Goal: Information Seeking & Learning: Check status

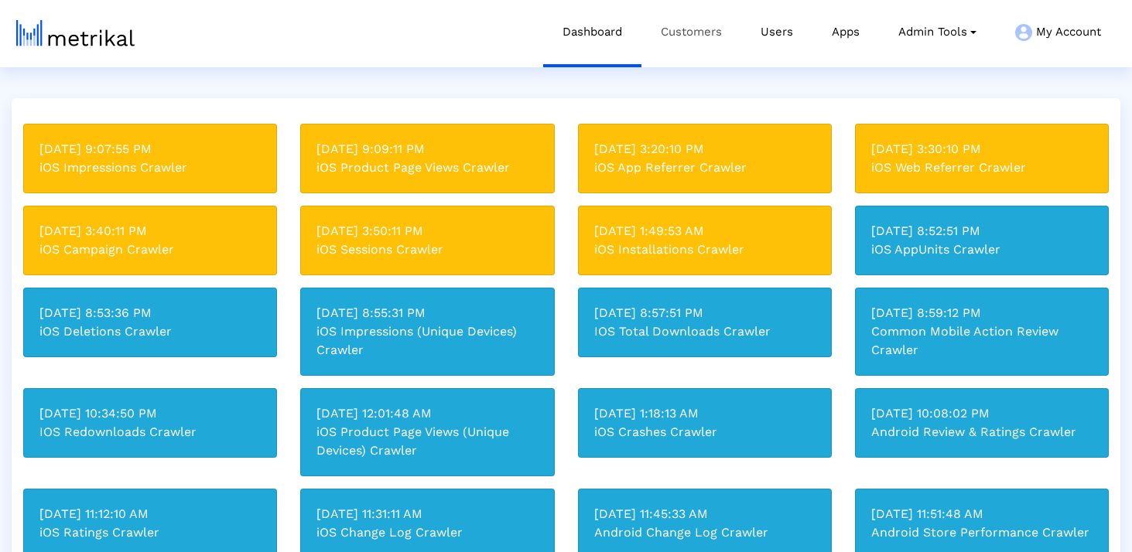
click at [704, 18] on link "Customers" at bounding box center [691, 32] width 100 height 64
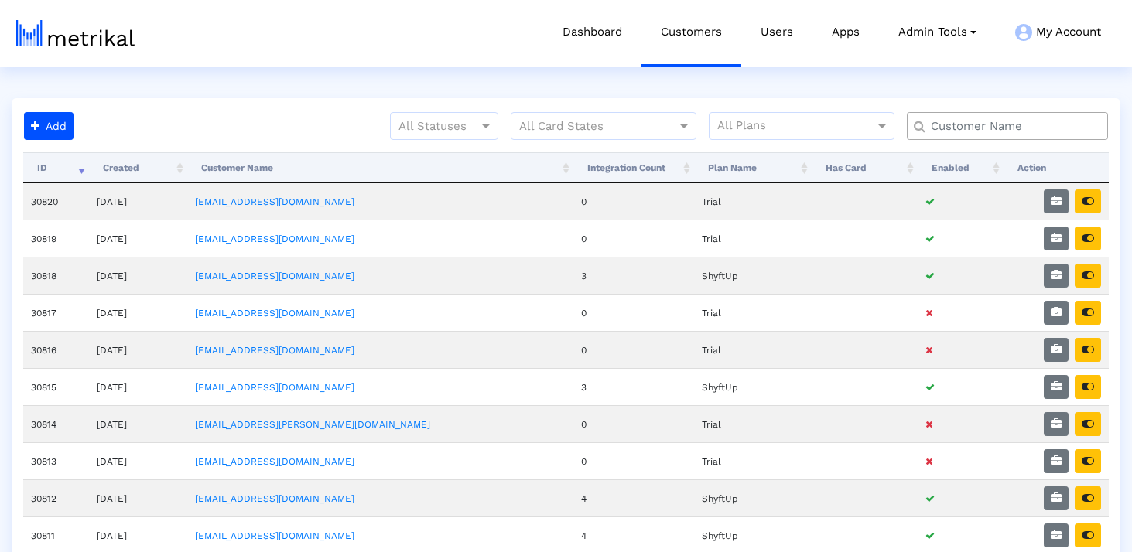
click at [1040, 131] on input "text" at bounding box center [1011, 126] width 182 height 16
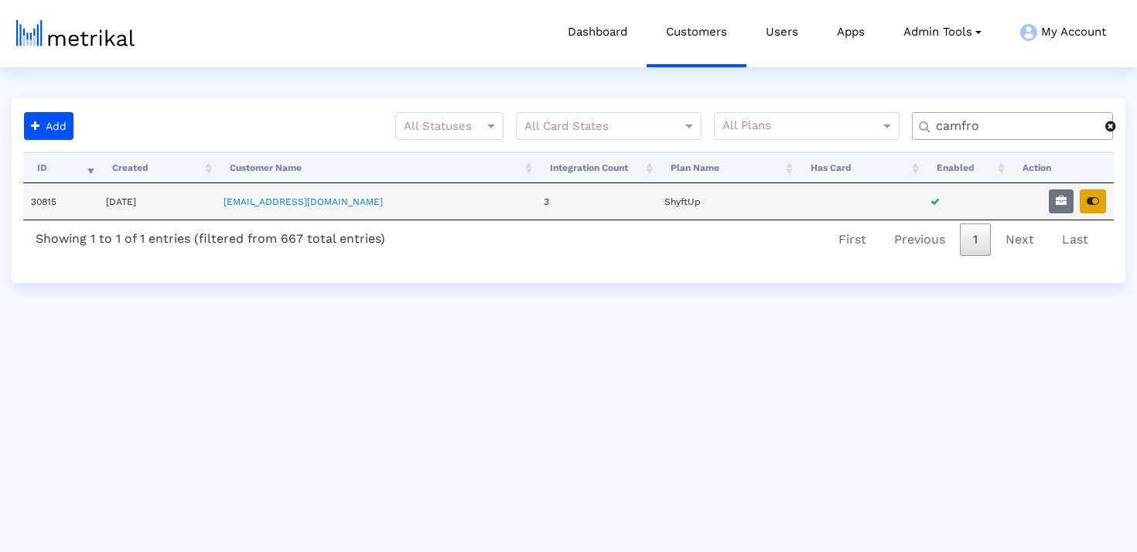
type input "camfro"
click at [1094, 200] on icon "button" at bounding box center [1093, 201] width 12 height 11
click at [1064, 196] on icon "button" at bounding box center [1061, 201] width 11 height 11
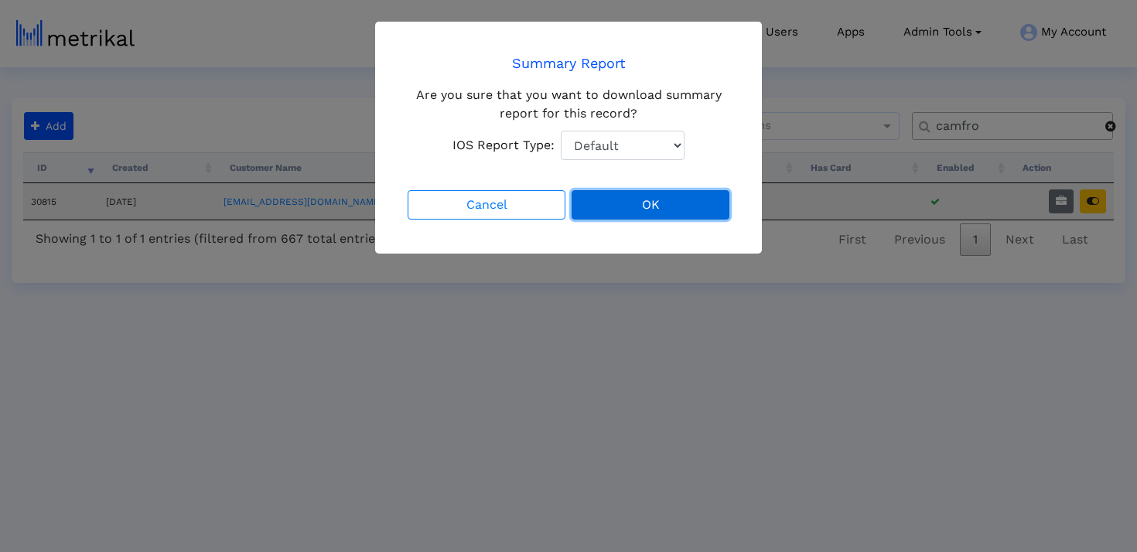
click at [672, 210] on button "OK" at bounding box center [651, 204] width 158 height 29
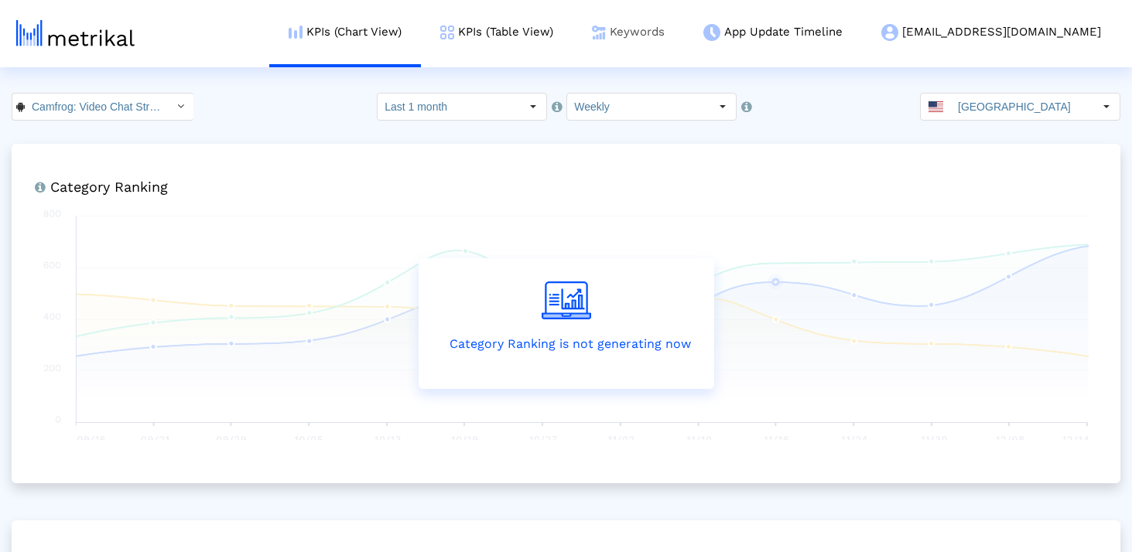
click at [681, 37] on link "Keywords" at bounding box center [627, 32] width 111 height 64
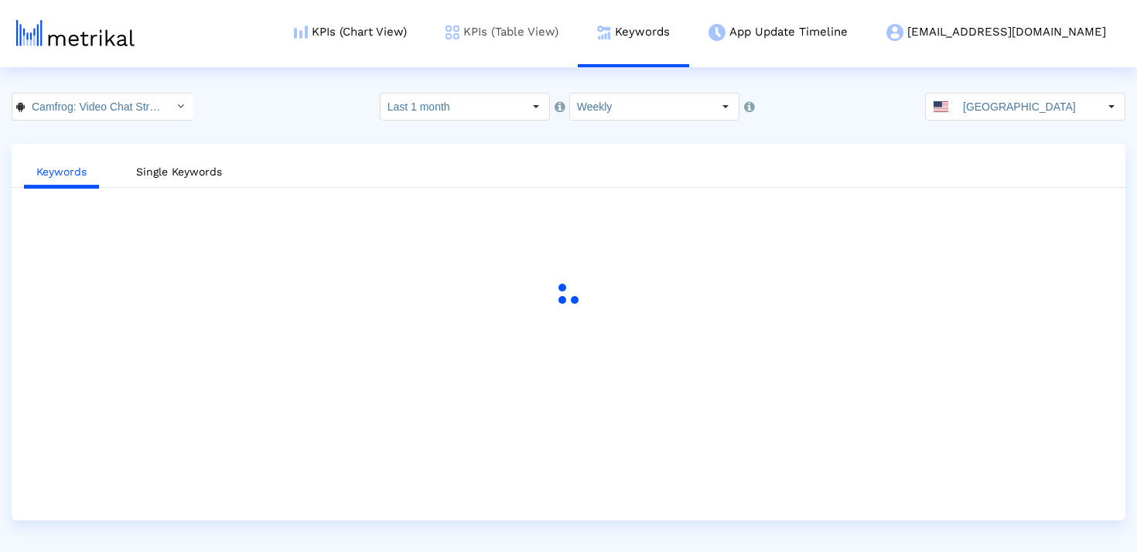
click at [538, 35] on link "KPIs (Table View)" at bounding box center [502, 32] width 152 height 64
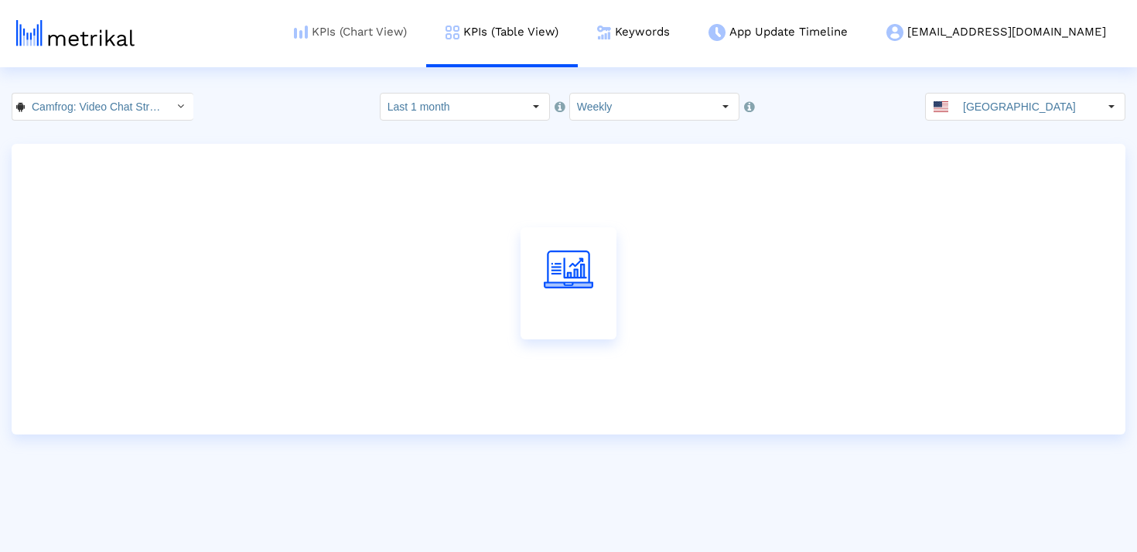
click at [426, 39] on link "KPIs (Chart View)" at bounding box center [351, 32] width 152 height 64
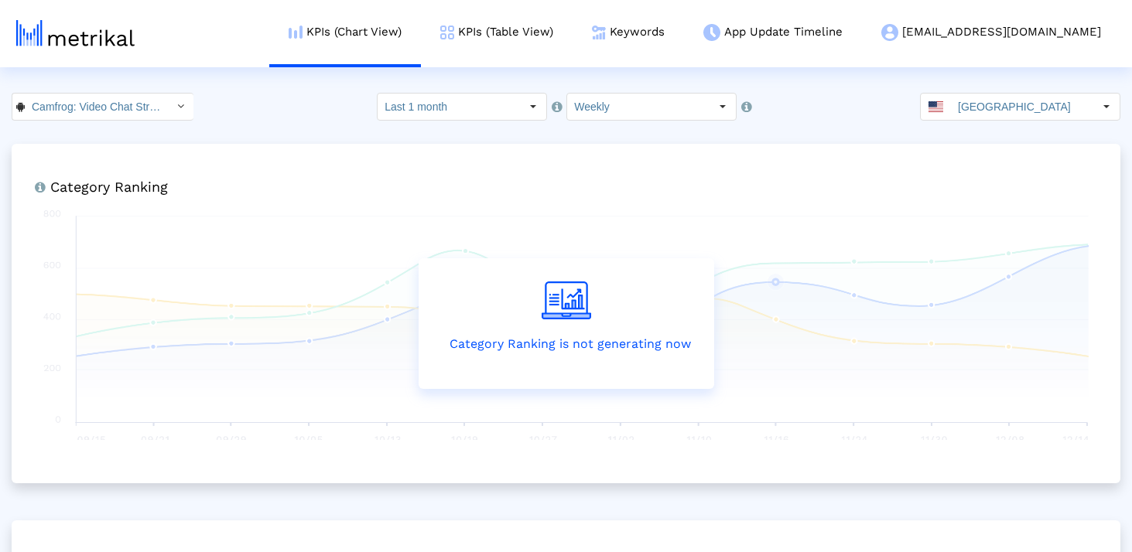
click at [479, 107] on input "Last 1 month" at bounding box center [448, 107] width 142 height 26
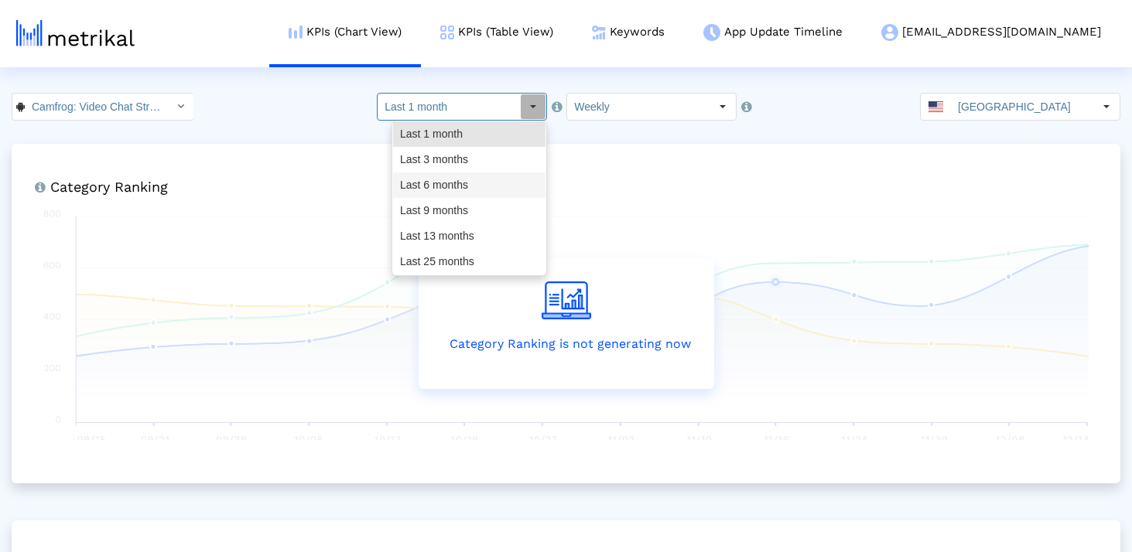
click at [472, 177] on div "Last 6 months" at bounding box center [469, 185] width 152 height 26
type input "Last 6 months"
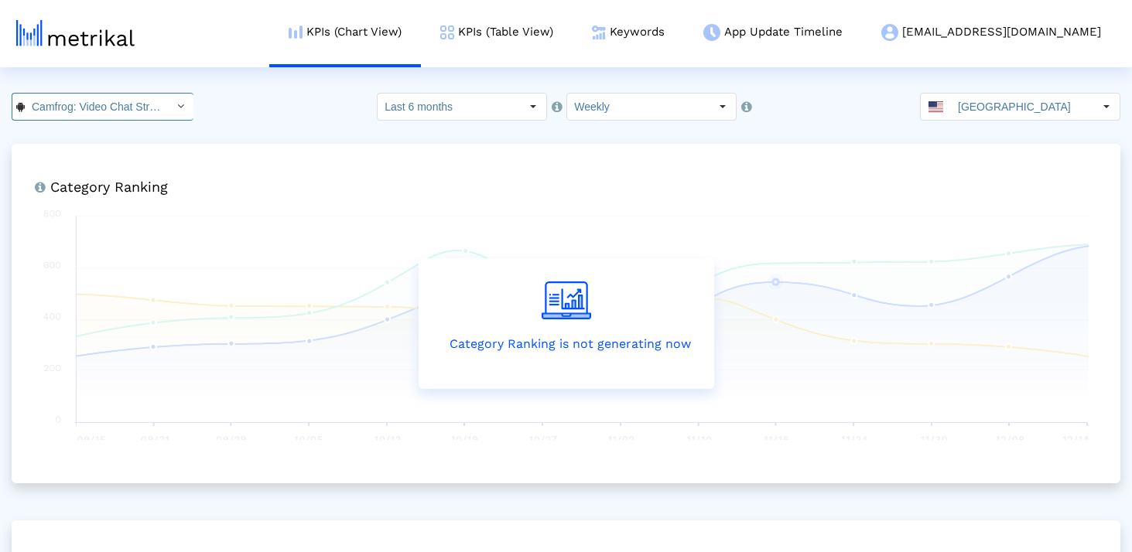
click at [135, 102] on input "Camfrog: Video Chat Strangers < [DOMAIN_NAME] >" at bounding box center [94, 107] width 139 height 26
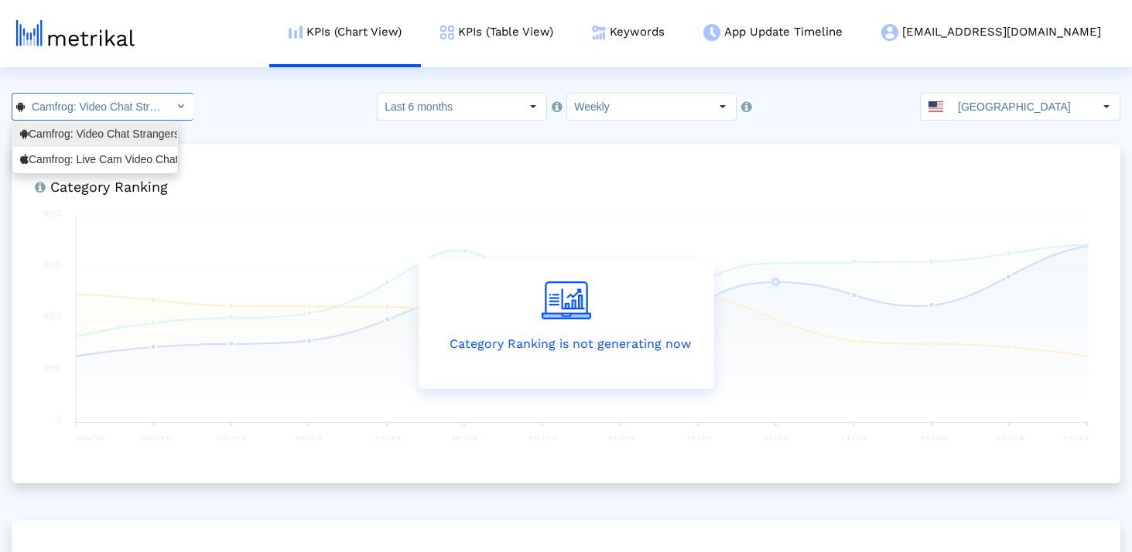
click at [135, 129] on div "Camfrog: Video Chat Strangers <[DOMAIN_NAME]>" at bounding box center [95, 134] width 150 height 15
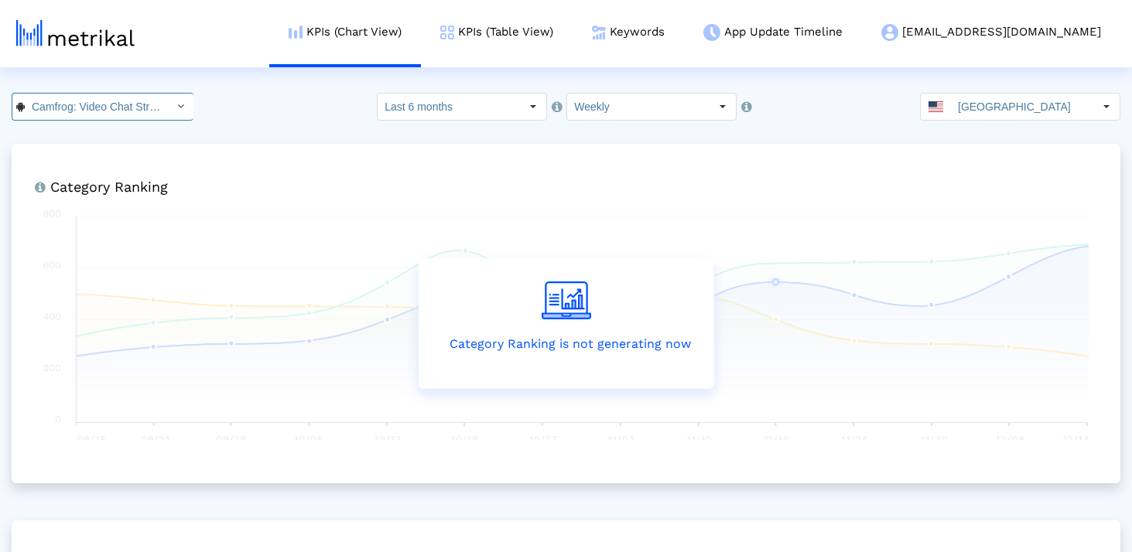
scroll to position [0, 211]
click at [108, 115] on input "Camfrog: Video Chat Strangers < [DOMAIN_NAME] >" at bounding box center [94, 107] width 139 height 26
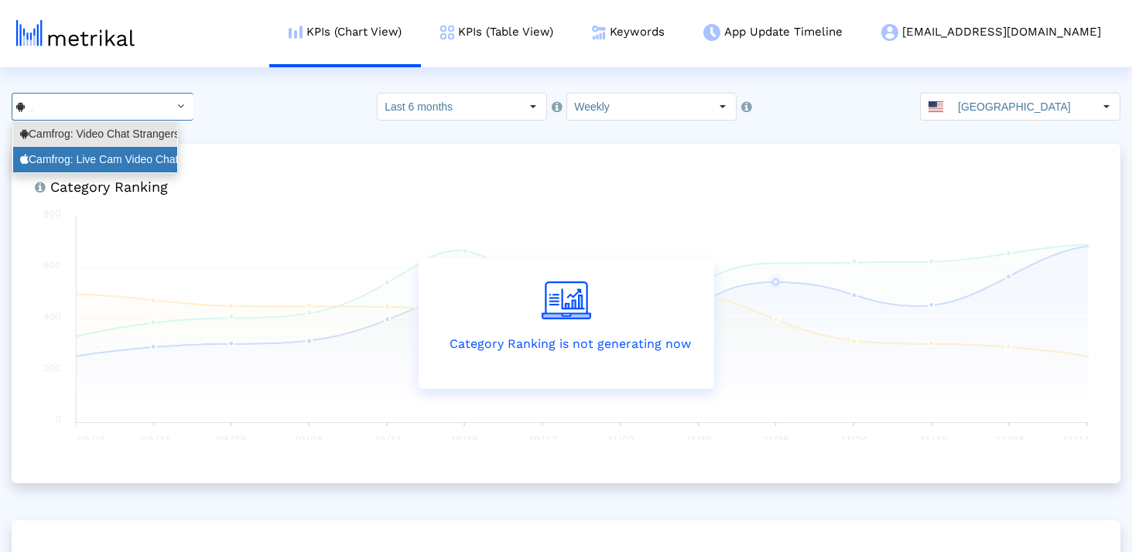
click at [104, 153] on div "Camfrog: Live Cam Video Chat <694578768>" at bounding box center [95, 159] width 150 height 15
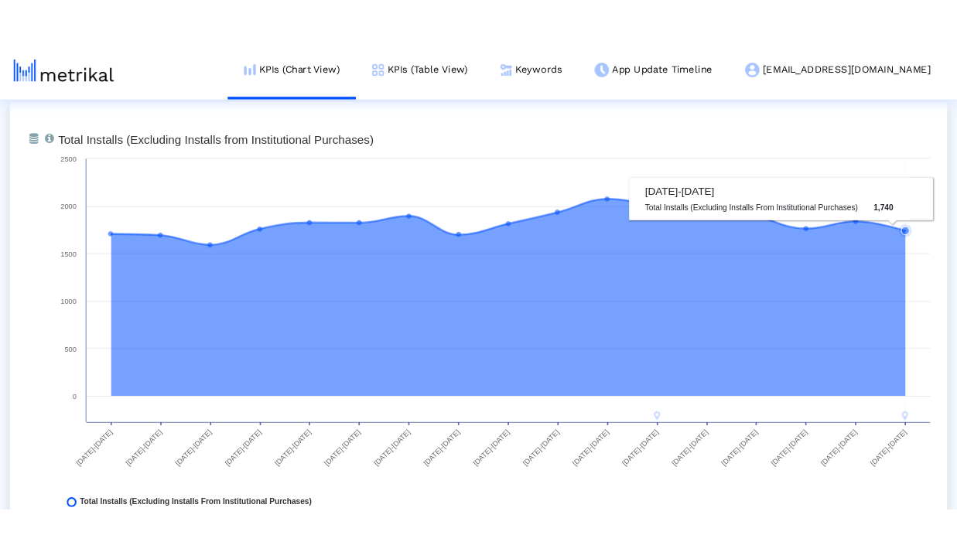
scroll to position [1033, 0]
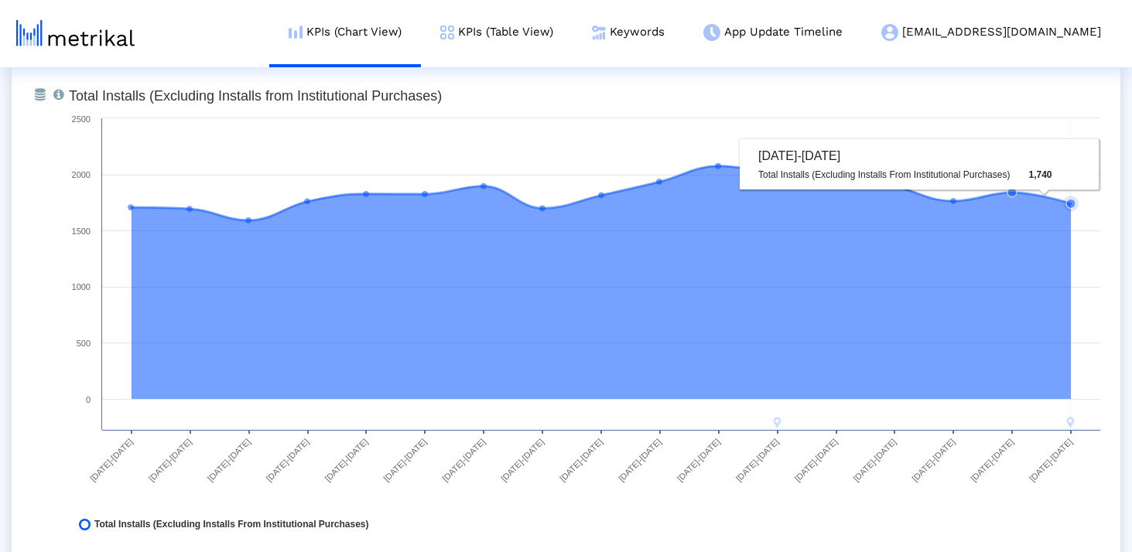
click at [1083, 229] on rect at bounding box center [584, 314] width 1046 height 464
click at [940, 306] on icon at bounding box center [600, 282] width 939 height 234
click at [946, 196] on icon at bounding box center [600, 193] width 939 height 56
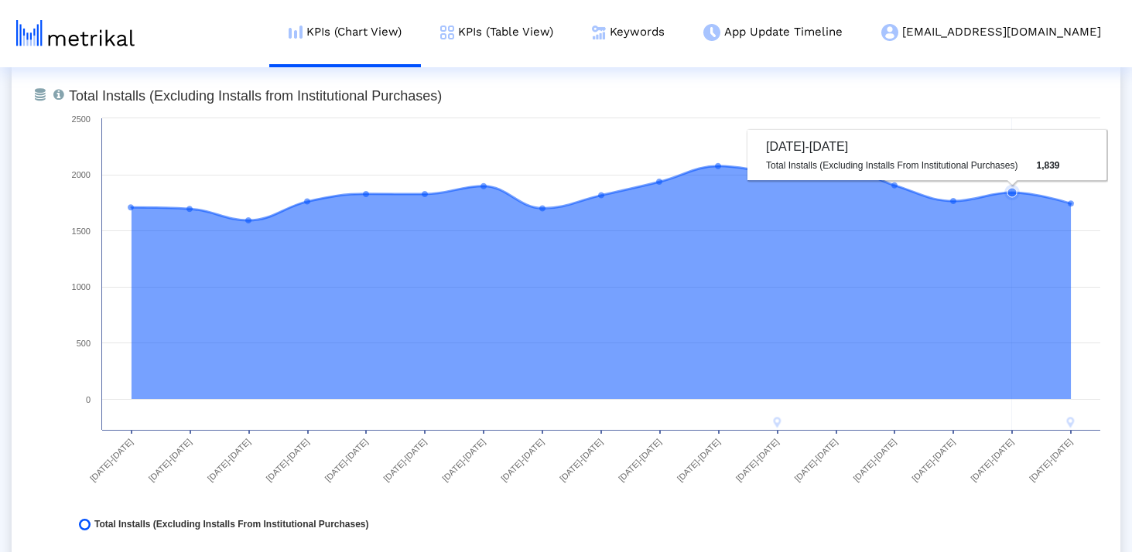
click at [1012, 179] on icon at bounding box center [1012, 274] width 0 height 312
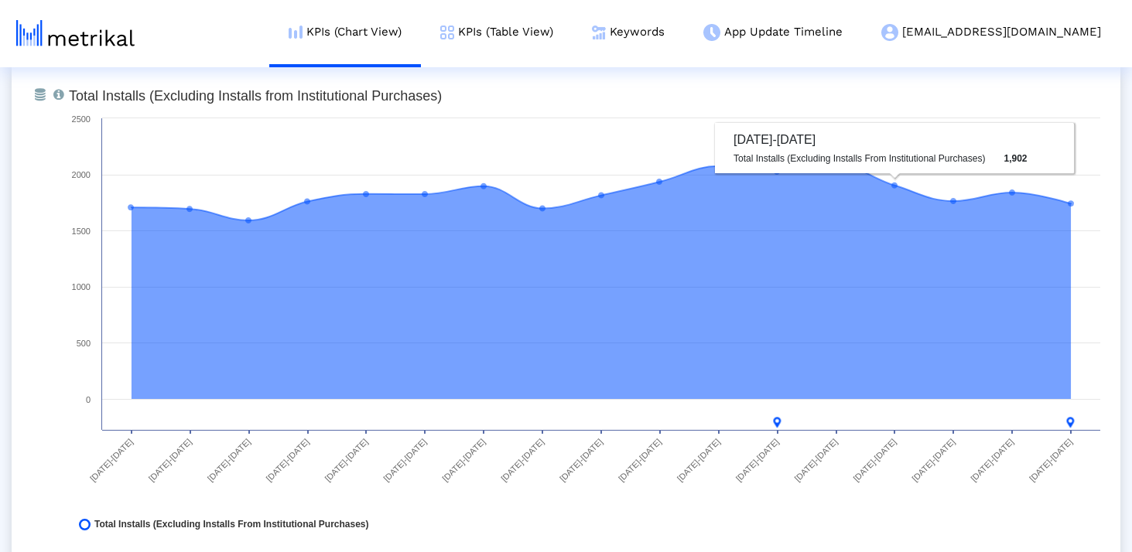
click at [835, 70] on div "From Database Total installs that the app received from all sources, reported b…" at bounding box center [566, 314] width 1108 height 526
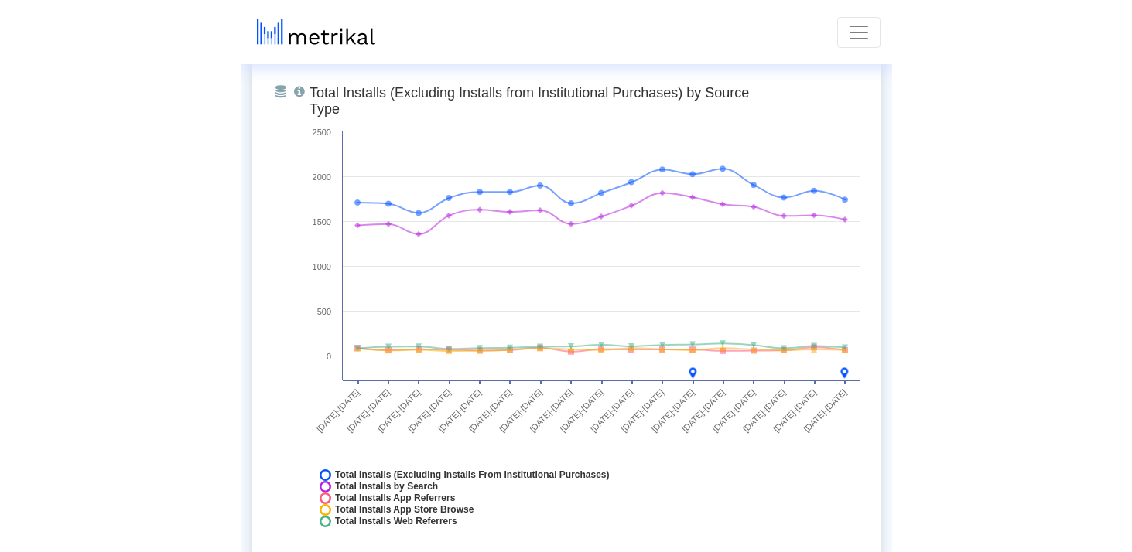
scroll to position [1599, 0]
